Goal: Information Seeking & Learning: Learn about a topic

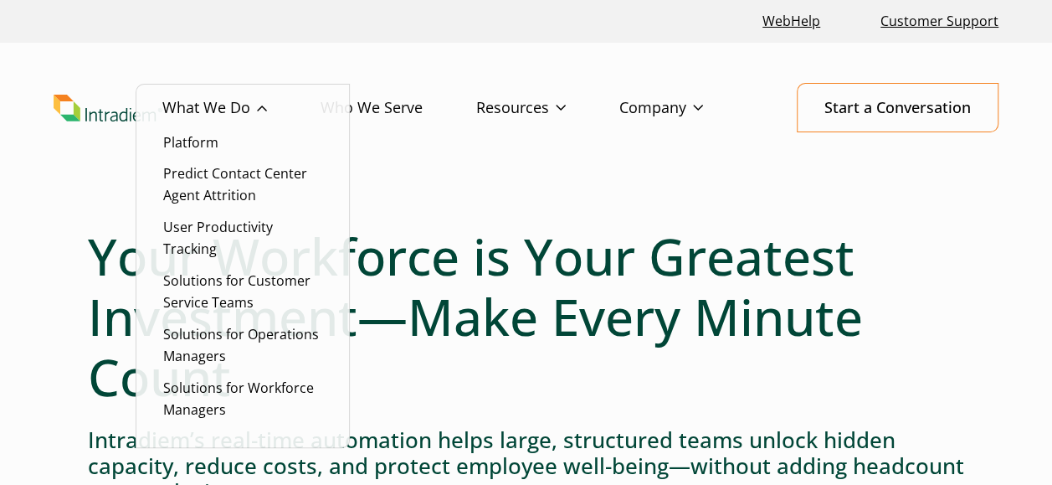
click at [189, 100] on link "What We Do" at bounding box center [241, 108] width 158 height 49
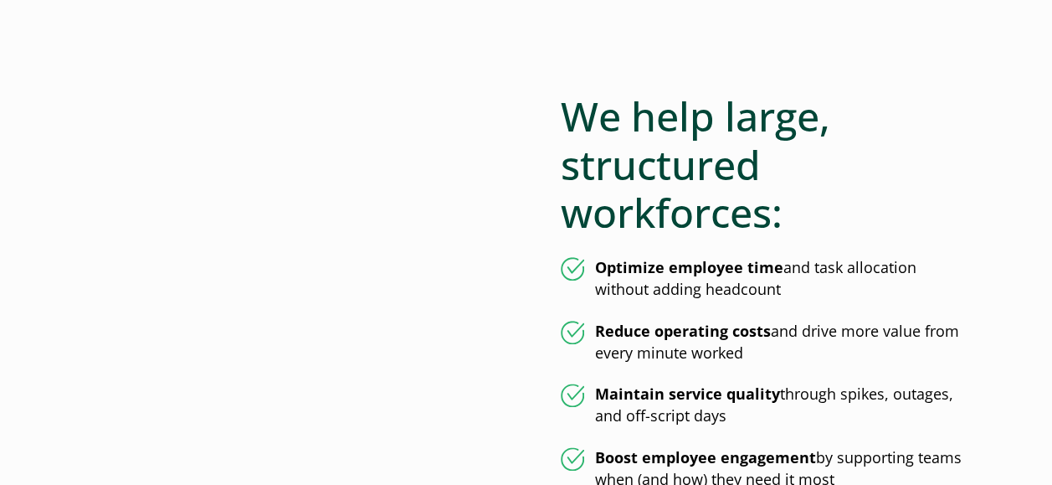
scroll to position [837, 0]
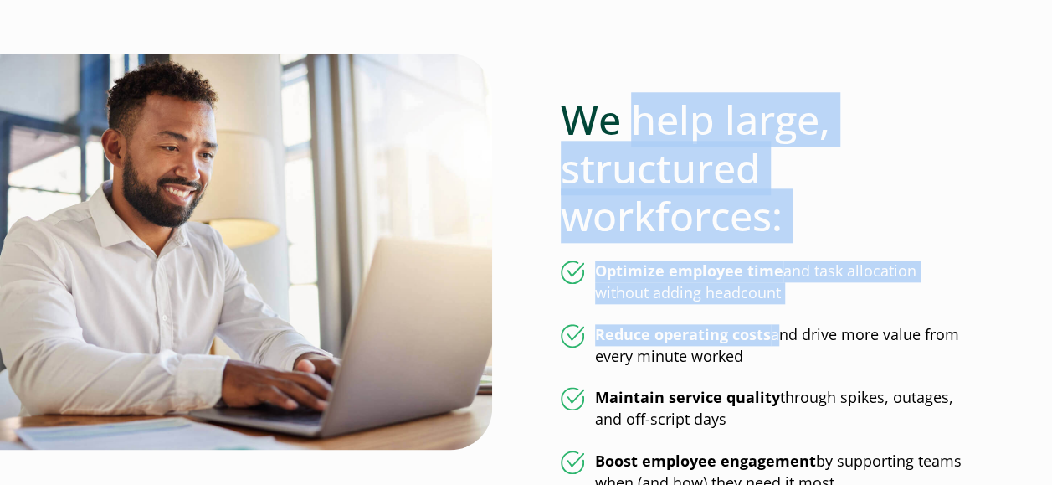
drag, startPoint x: 772, startPoint y: 339, endPoint x: 636, endPoint y: 100, distance: 274.5
click at [636, 100] on div "We help large, structured workforces: Optimize employee time and task allocatio…" at bounding box center [763, 274] width 404 height 440
copy div "help large, structured workforces: Optimize employee time and task allocation w…"
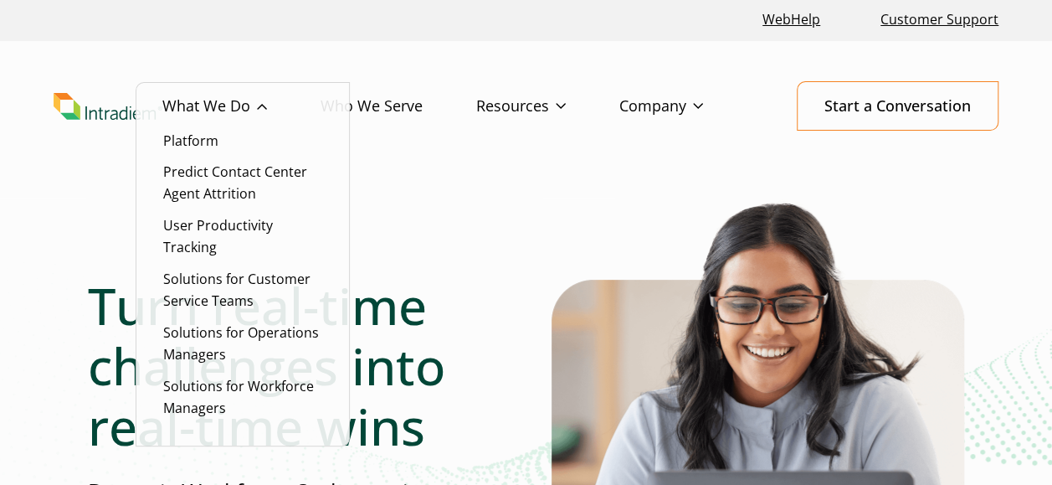
scroll to position [0, 0]
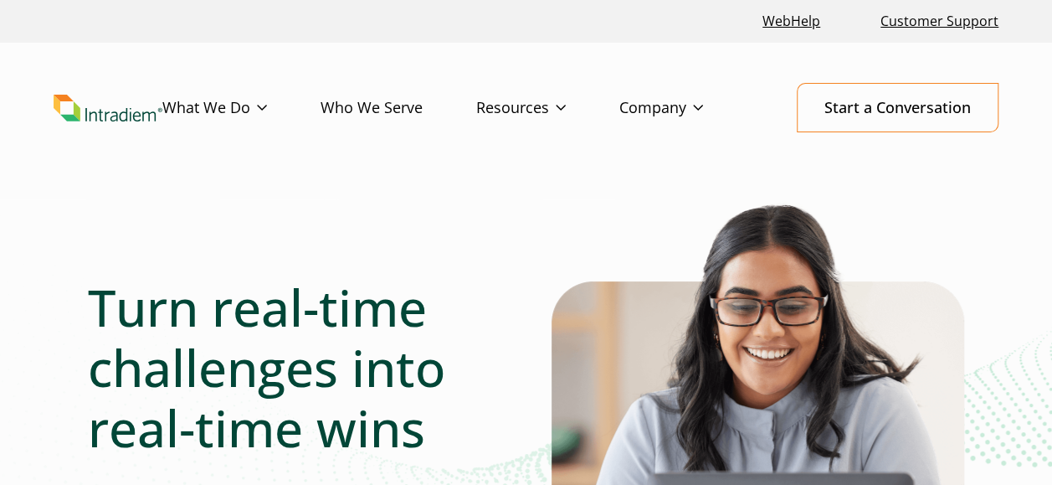
click at [99, 113] on img "Link to homepage of Intradiem" at bounding box center [108, 108] width 109 height 27
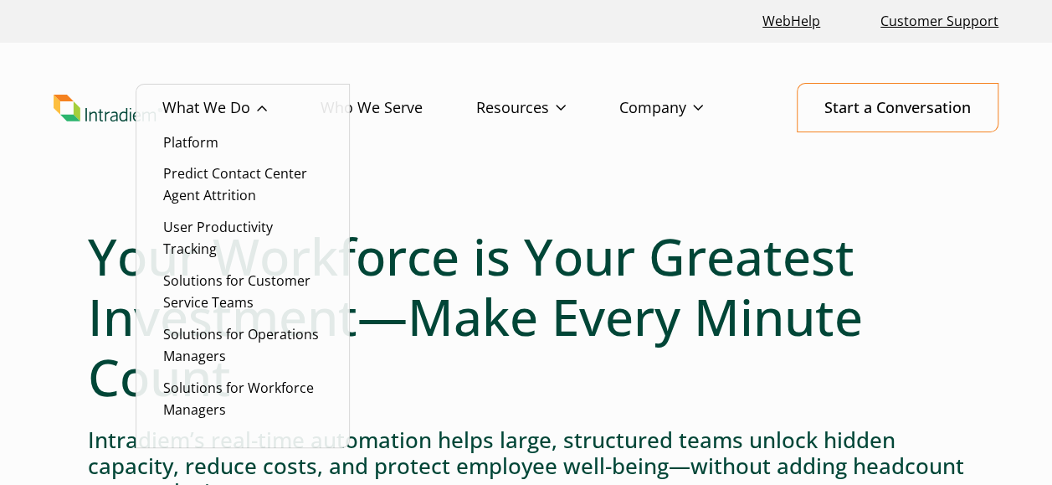
click at [218, 117] on link "What We Do" at bounding box center [241, 108] width 158 height 49
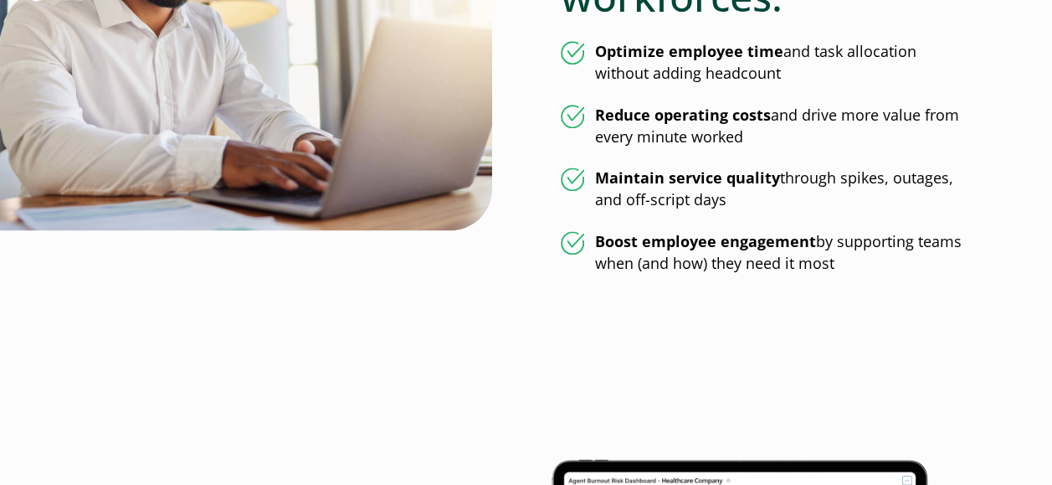
scroll to position [926, 0]
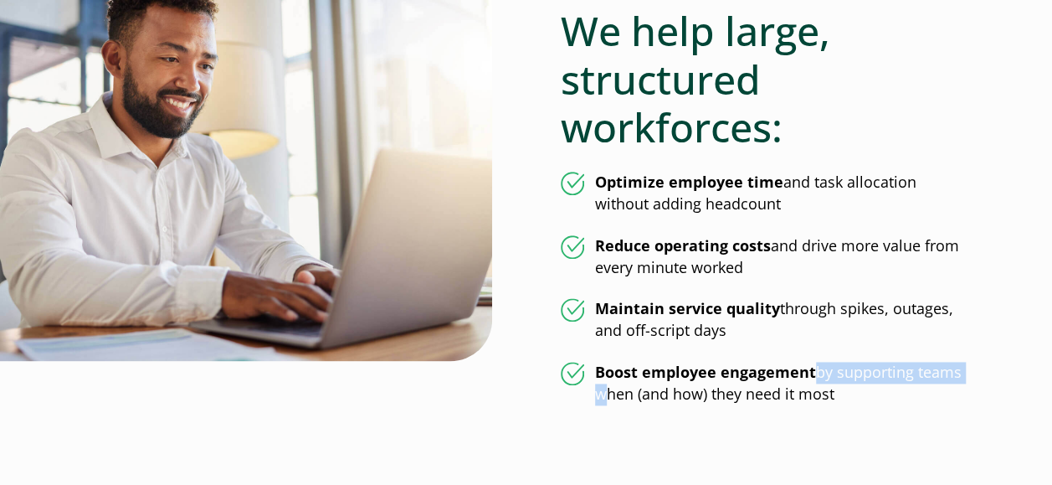
drag, startPoint x: 812, startPoint y: 370, endPoint x: 594, endPoint y: 383, distance: 218.1
click at [594, 383] on li "Boost employee engagement by supporting teams when (and how) they need it most" at bounding box center [763, 384] width 404 height 44
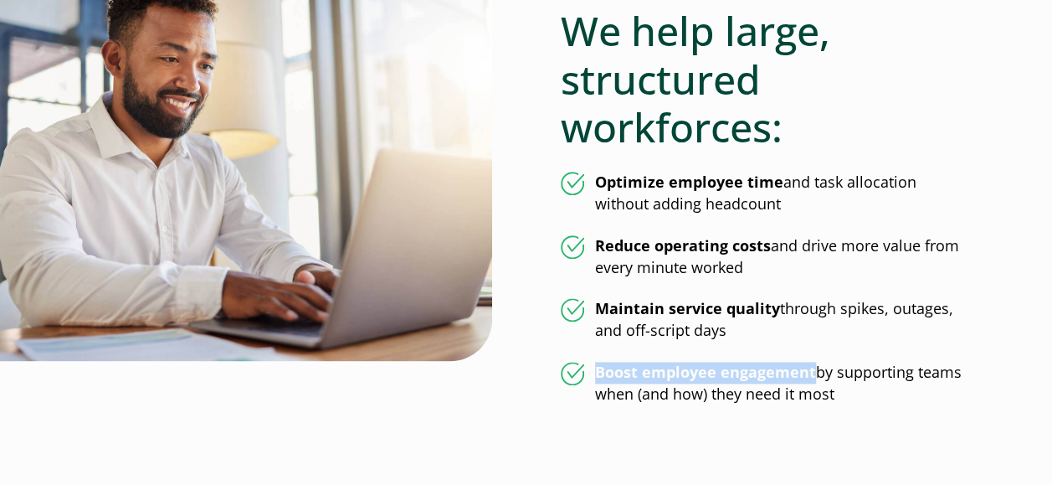
drag, startPoint x: 600, startPoint y: 375, endPoint x: 811, endPoint y: 376, distance: 211.8
click at [811, 376] on strong "Boost employee engagement" at bounding box center [705, 372] width 221 height 20
copy strong "Boost employee engagement"
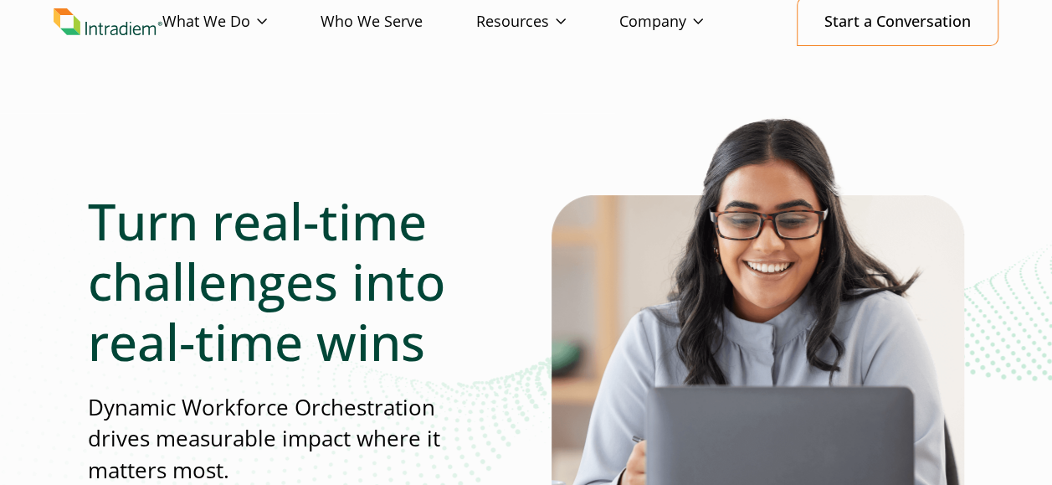
scroll to position [0, 0]
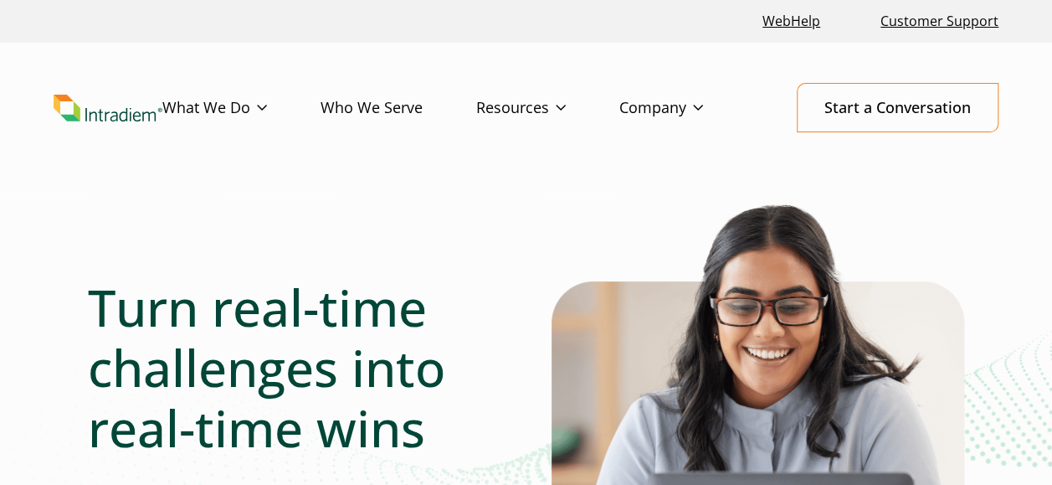
click at [106, 121] on img "Link to homepage of Intradiem" at bounding box center [108, 108] width 109 height 27
